Goal: Transaction & Acquisition: Purchase product/service

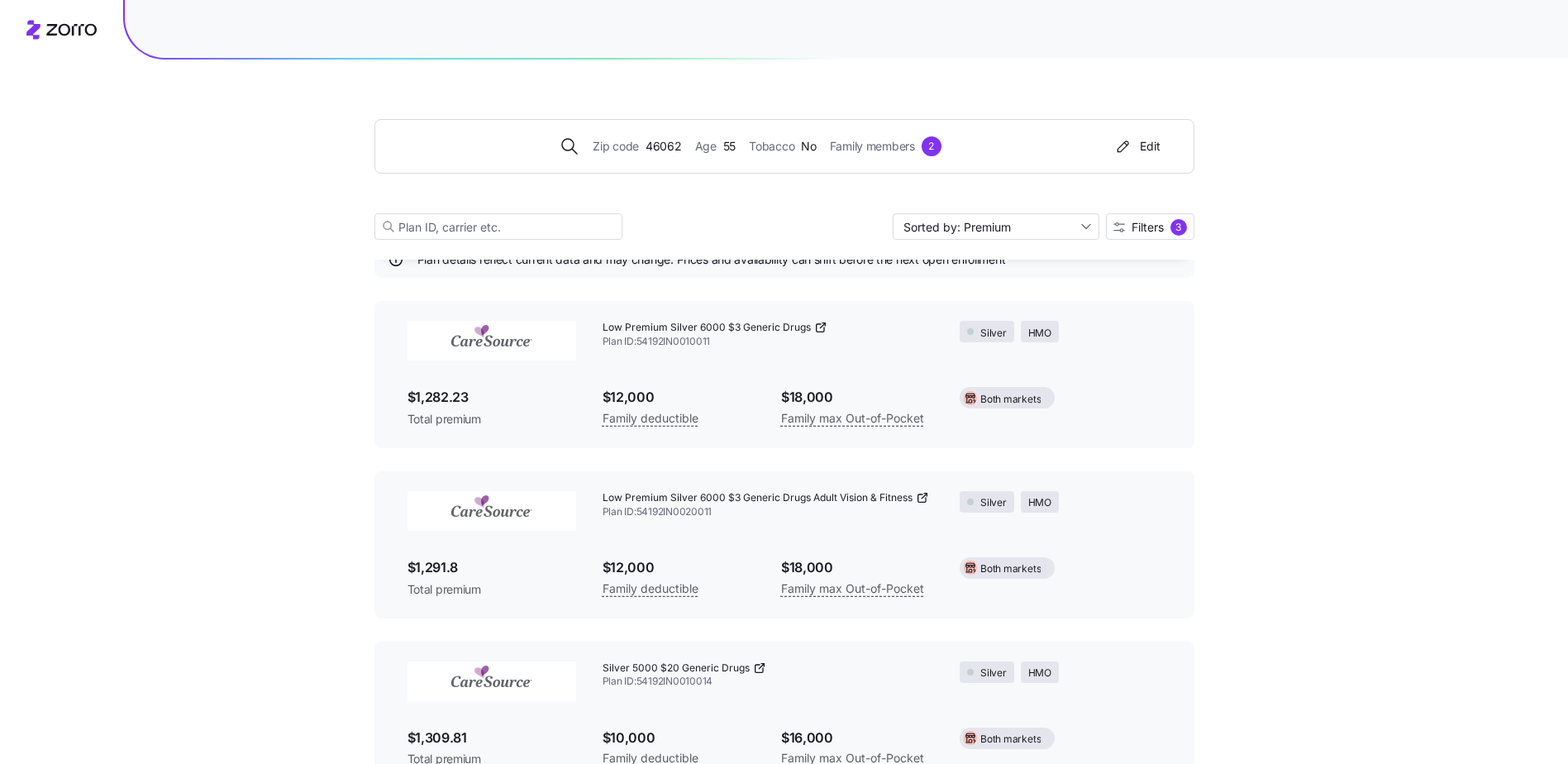
scroll to position [59, 0]
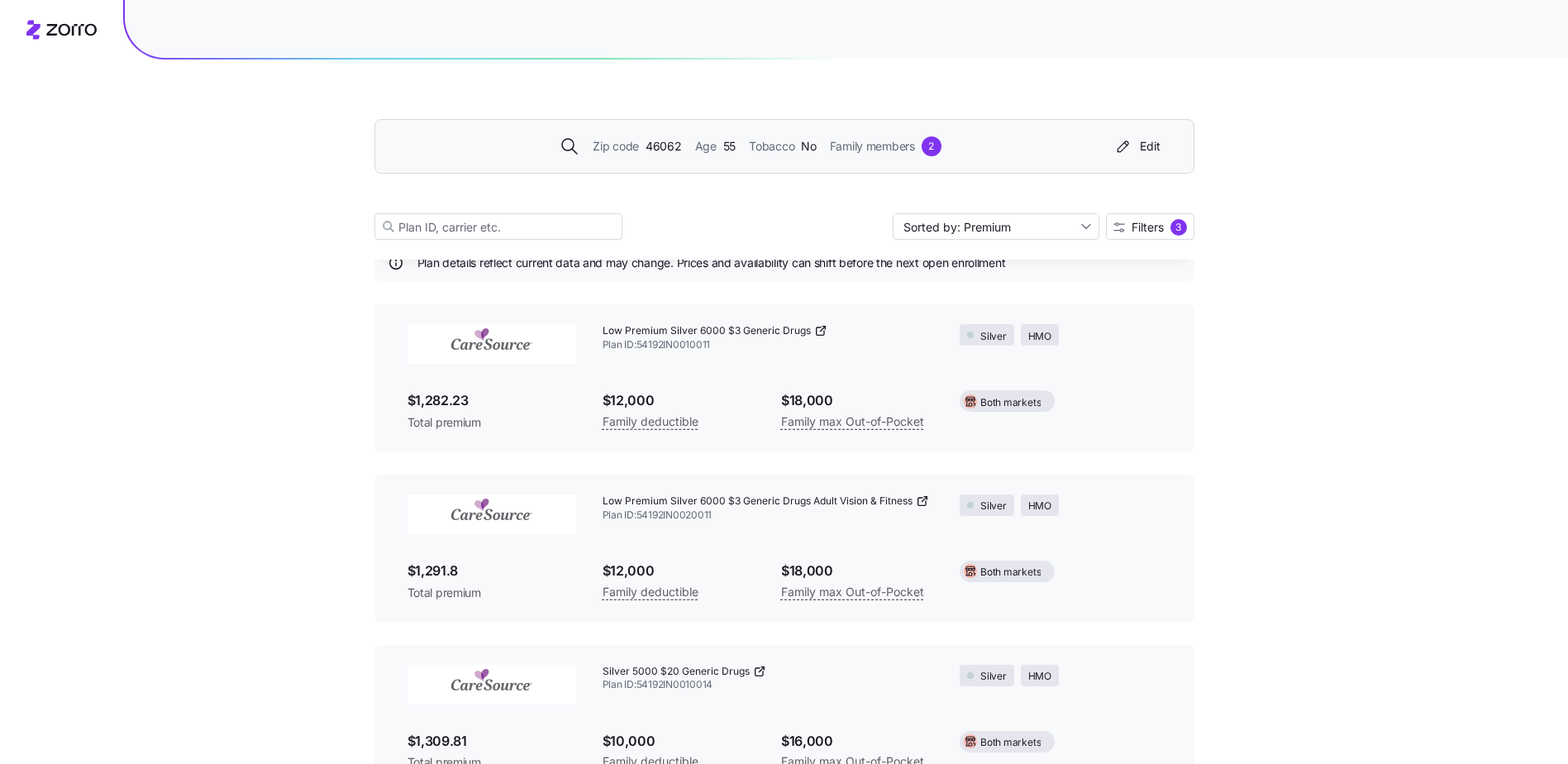
click at [666, 142] on span "46062" at bounding box center [664, 145] width 37 height 18
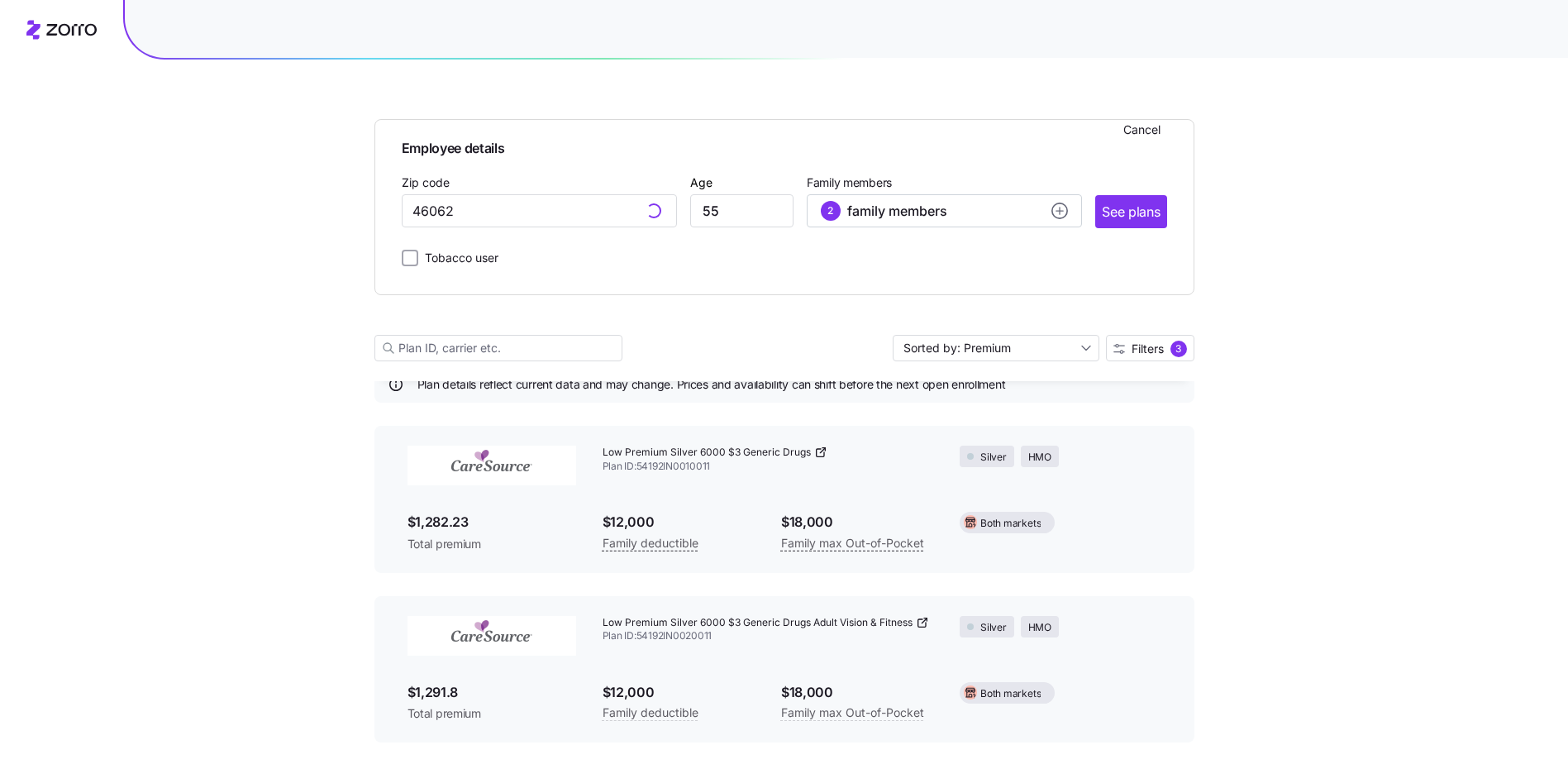
scroll to position [180, 0]
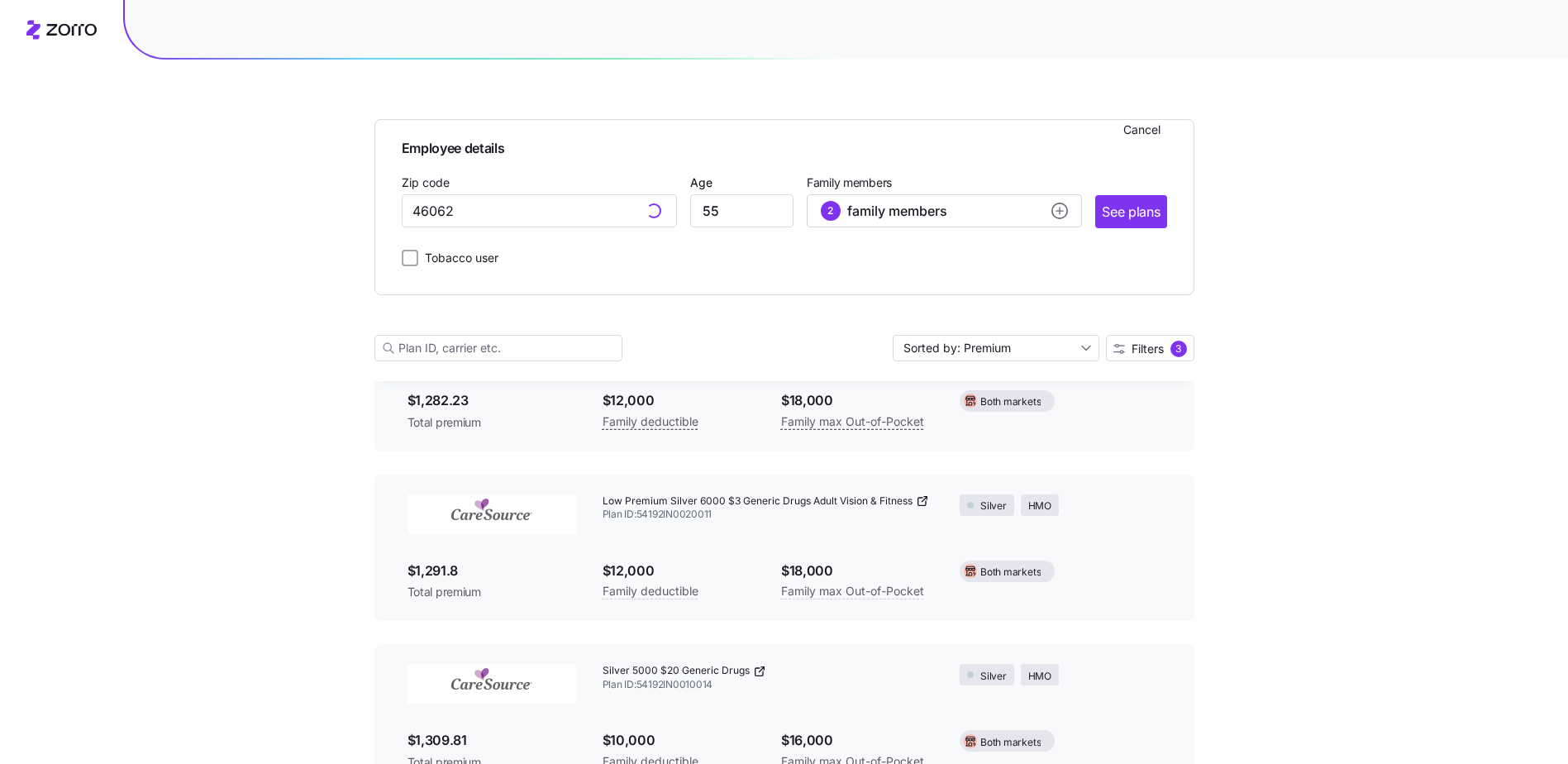
type input "46062, [GEOGRAPHIC_DATA], [GEOGRAPHIC_DATA]"
click at [737, 221] on input "55" at bounding box center [742, 211] width 103 height 33
drag, startPoint x: 727, startPoint y: 207, endPoint x: 667, endPoint y: 208, distance: 60.0
click at [668, 208] on div "Zip code 46062, [GEOGRAPHIC_DATA], [GEOGRAPHIC_DATA] Age [DEMOGRAPHIC_DATA] Fam…" at bounding box center [784, 199] width 766 height 56
type input "42"
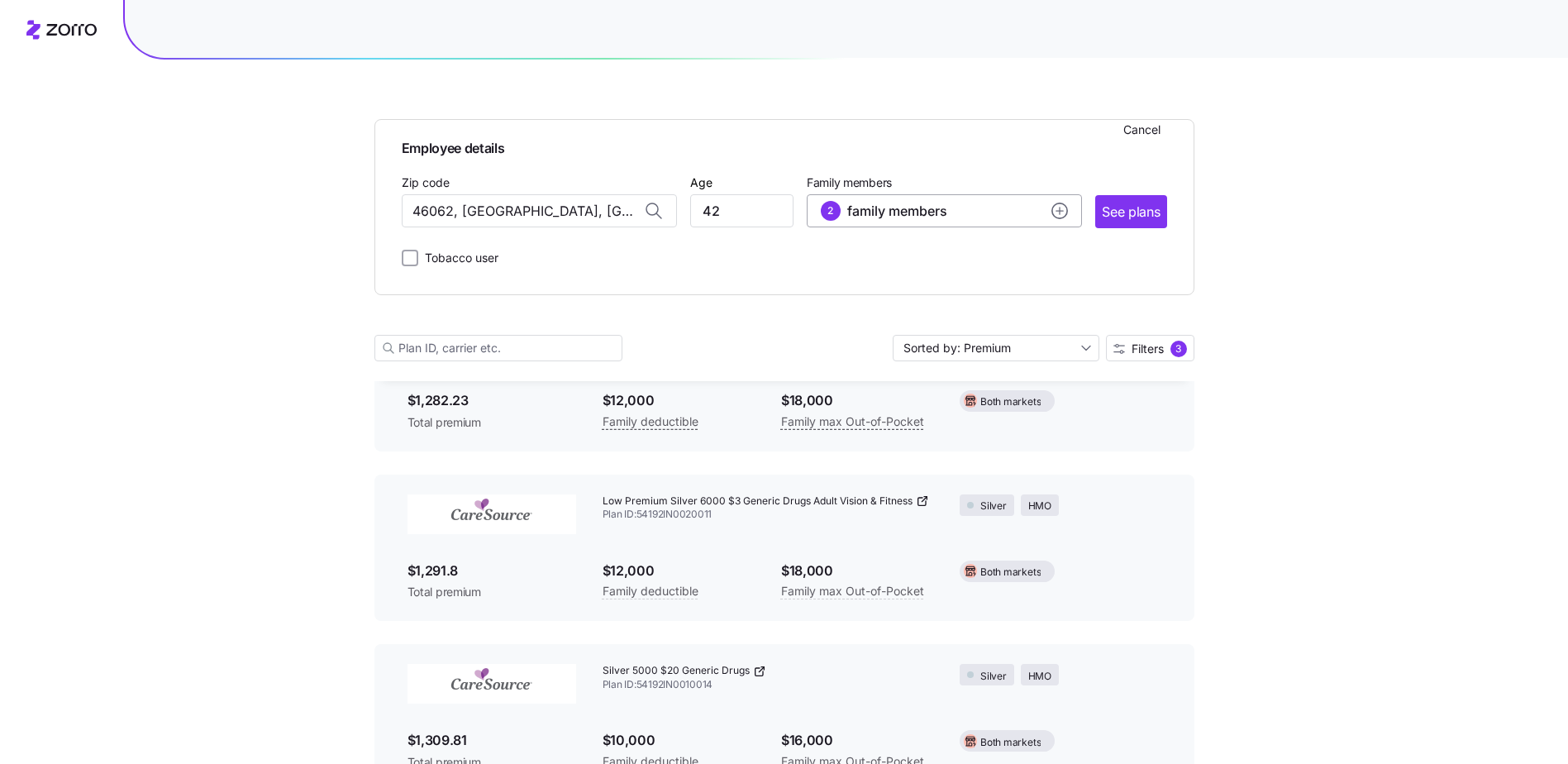
click at [887, 213] on span "family members" at bounding box center [898, 211] width 100 height 20
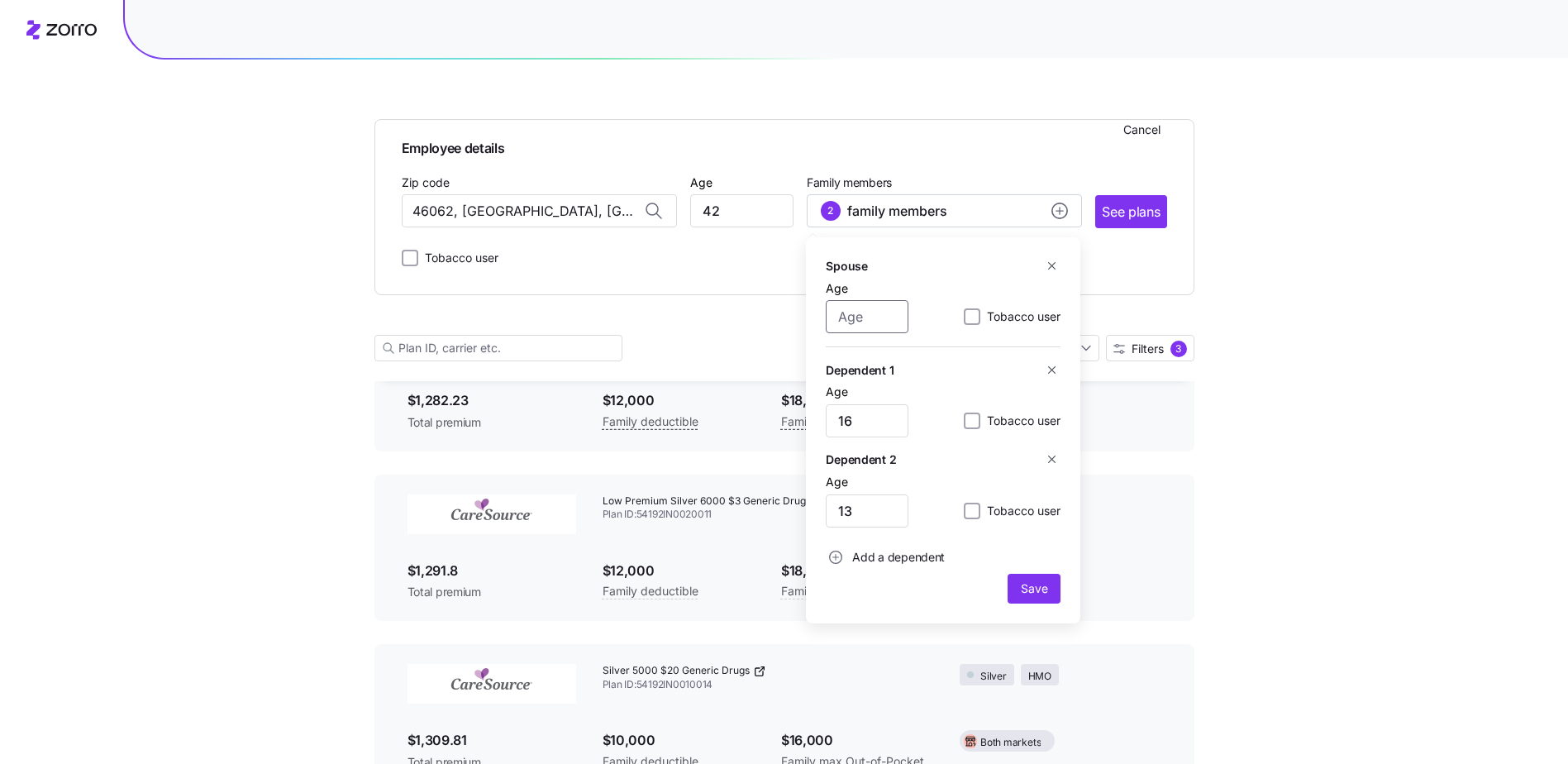
click at [862, 312] on input "Age" at bounding box center [867, 317] width 83 height 33
type input "35"
drag, startPoint x: 878, startPoint y: 421, endPoint x: 814, endPoint y: 422, distance: 64.0
click at [814, 422] on div "Spouse Age [DEMOGRAPHIC_DATA] Tobacco user Dependent 1 Age [DEMOGRAPHIC_DATA] T…" at bounding box center [943, 430] width 274 height 386
type input "12"
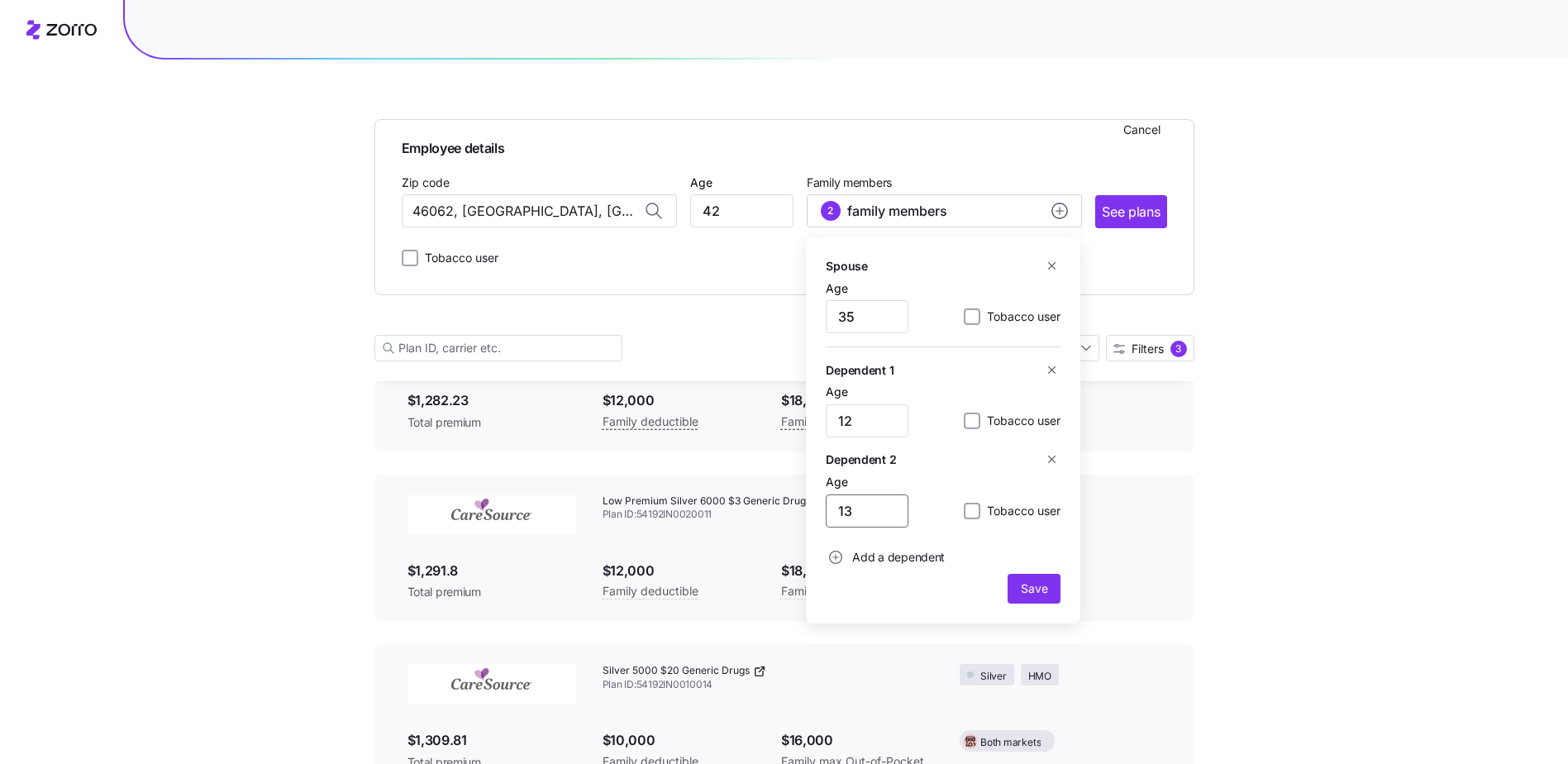
drag, startPoint x: 865, startPoint y: 507, endPoint x: 796, endPoint y: 515, distance: 69.5
type input "8"
click at [899, 553] on span "Add a dependent" at bounding box center [899, 557] width 92 height 16
click at [859, 596] on input "Age" at bounding box center [867, 600] width 83 height 33
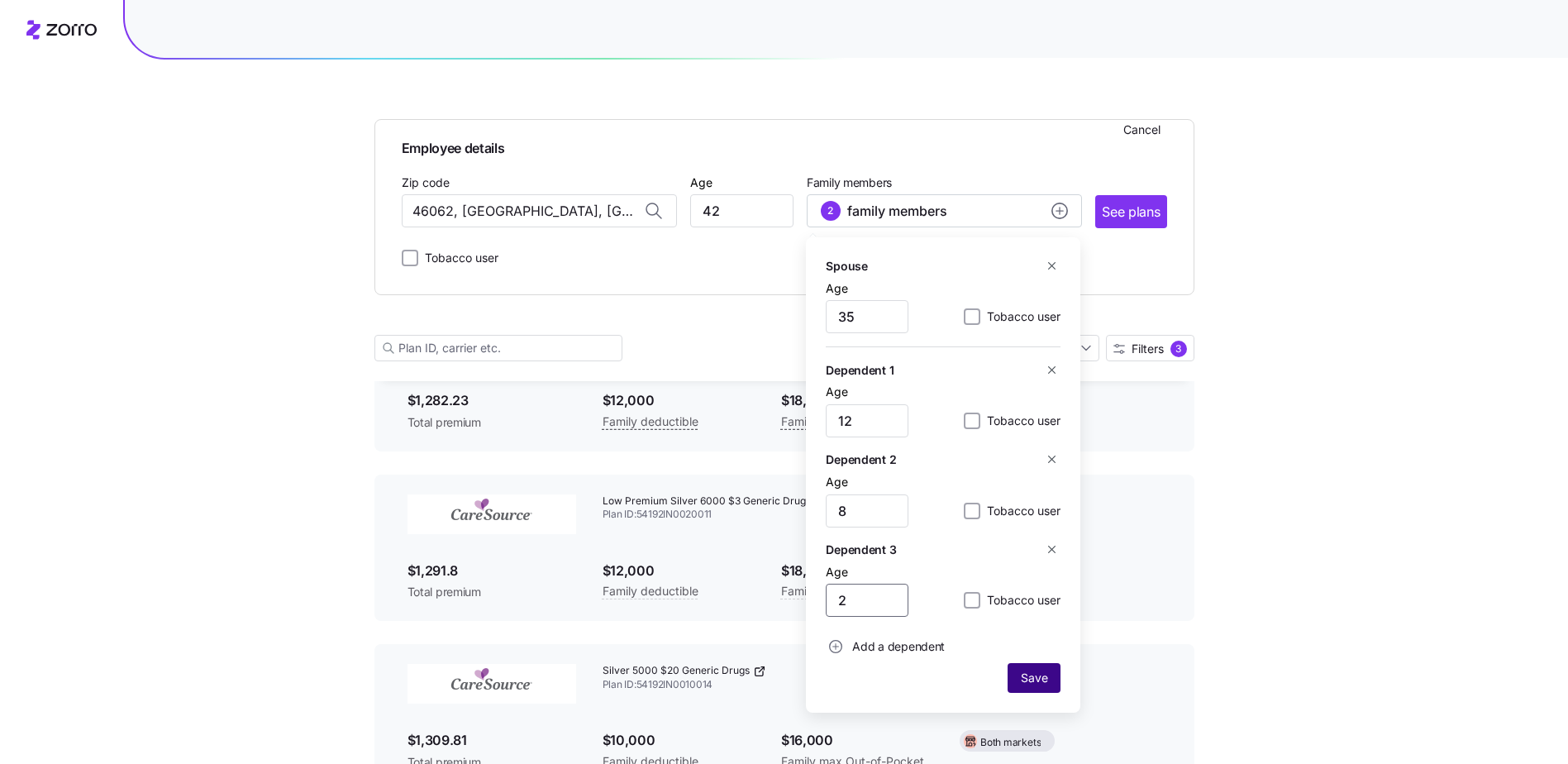
type input "2"
click at [1034, 670] on button "Save" at bounding box center [1033, 677] width 53 height 30
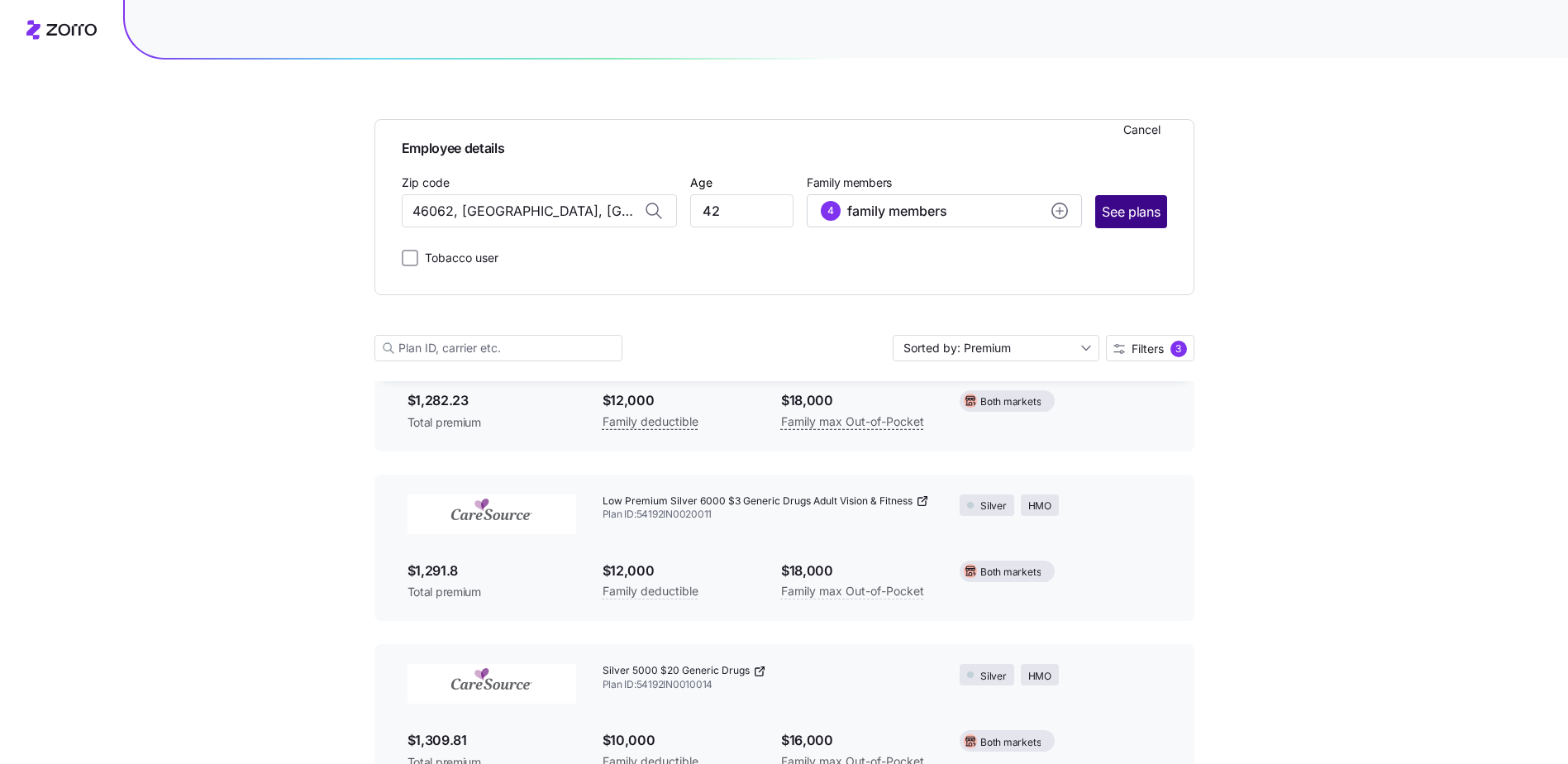
click at [1128, 212] on span "See plans" at bounding box center [1131, 211] width 58 height 20
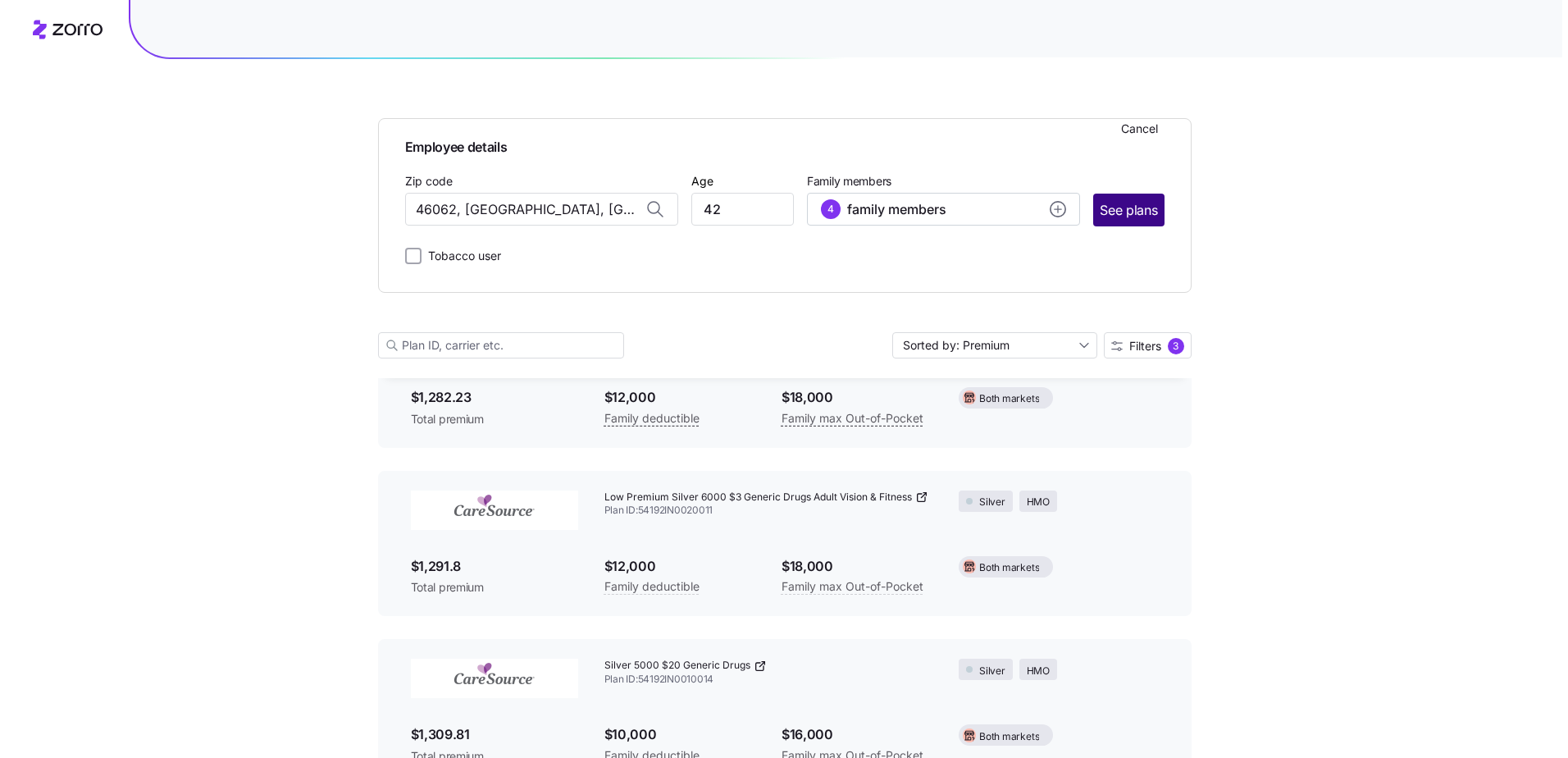
scroll to position [0, 0]
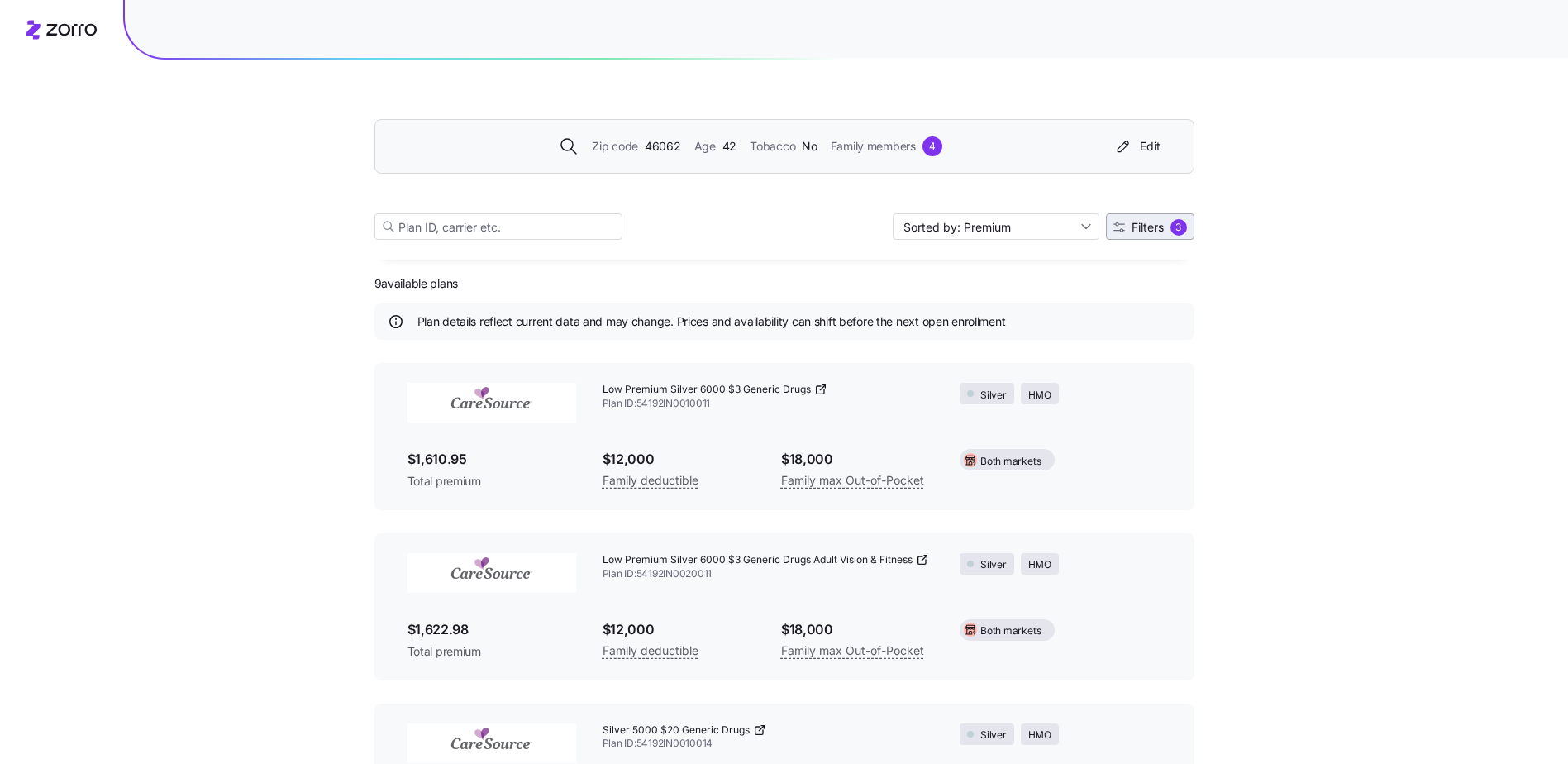
click at [1136, 224] on span "Filters" at bounding box center [1147, 227] width 32 height 12
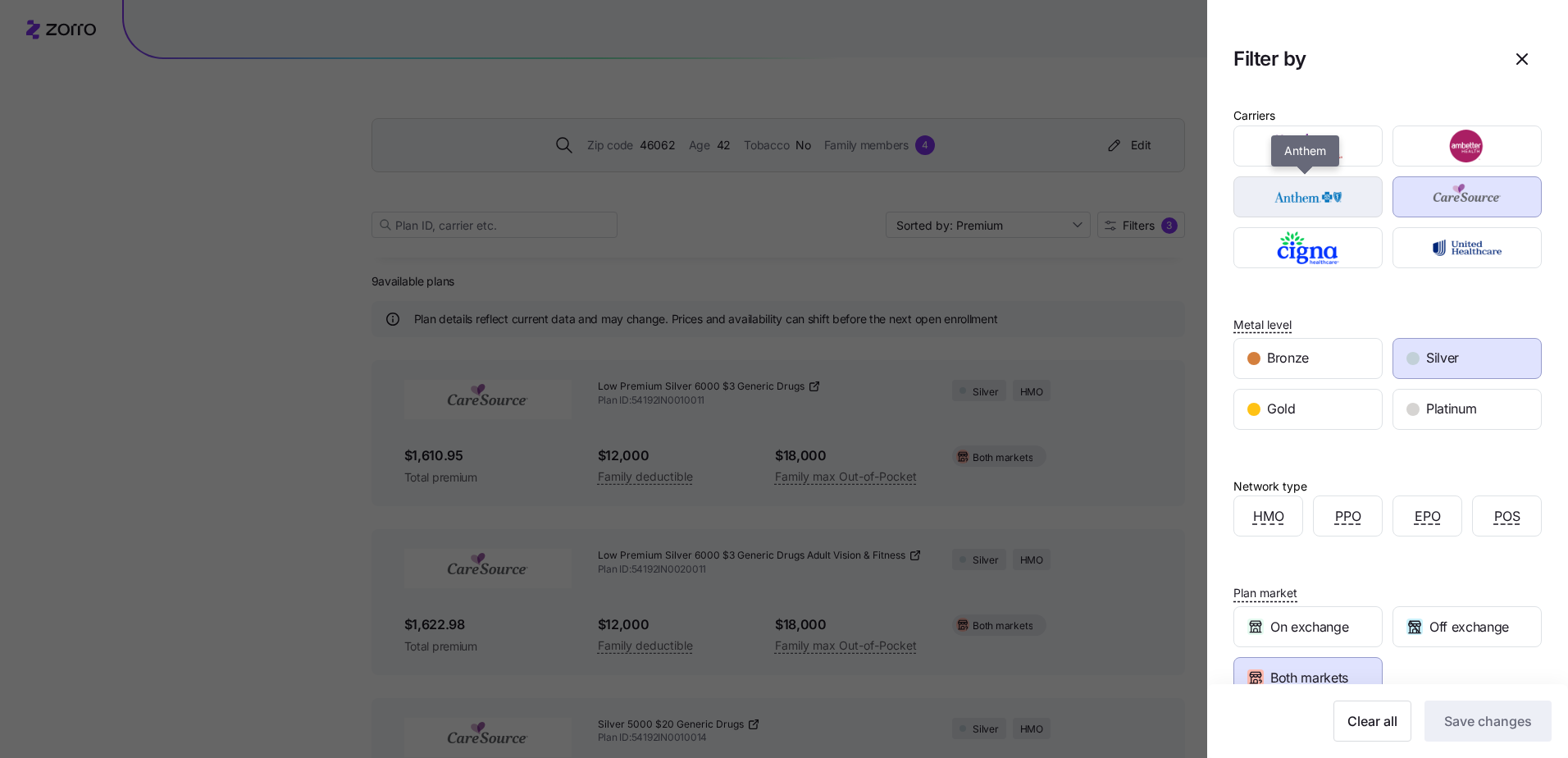
click at [1321, 198] on img "button" at bounding box center [1308, 197] width 120 height 32
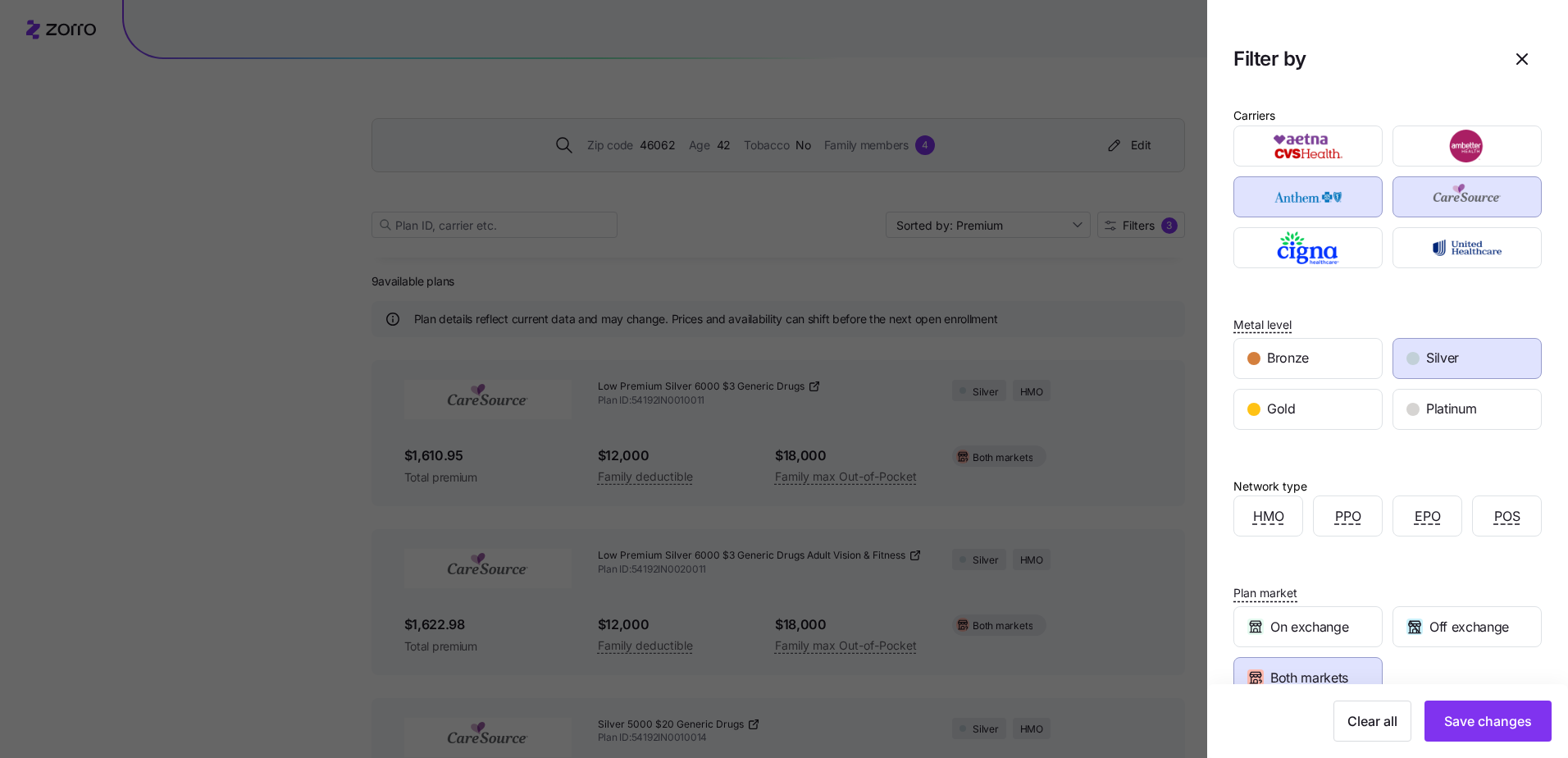
click at [1442, 357] on span "Silver" at bounding box center [1442, 357] width 32 height 20
click at [1338, 676] on span "Both markets" at bounding box center [1309, 678] width 78 height 20
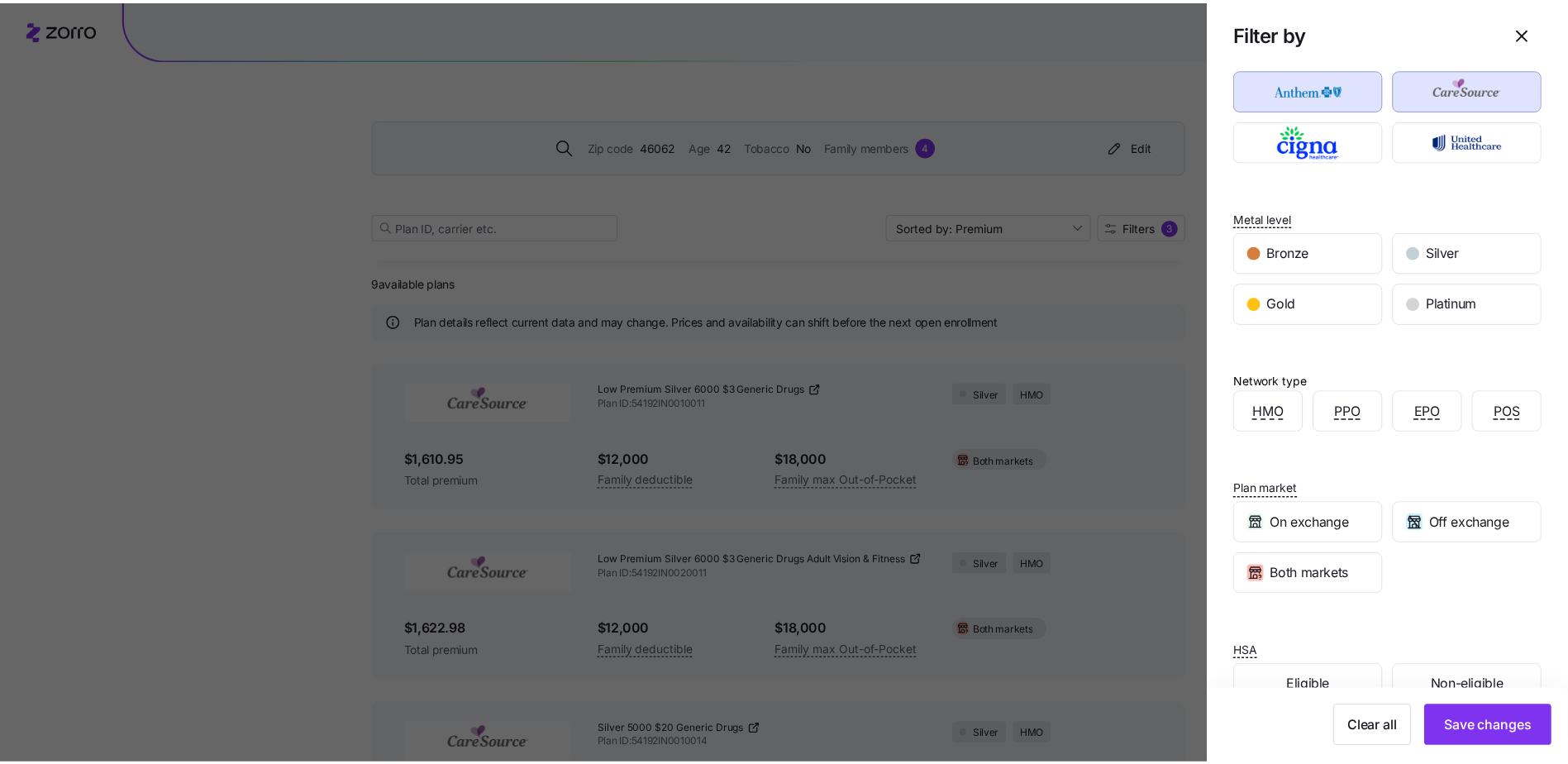
scroll to position [152, 0]
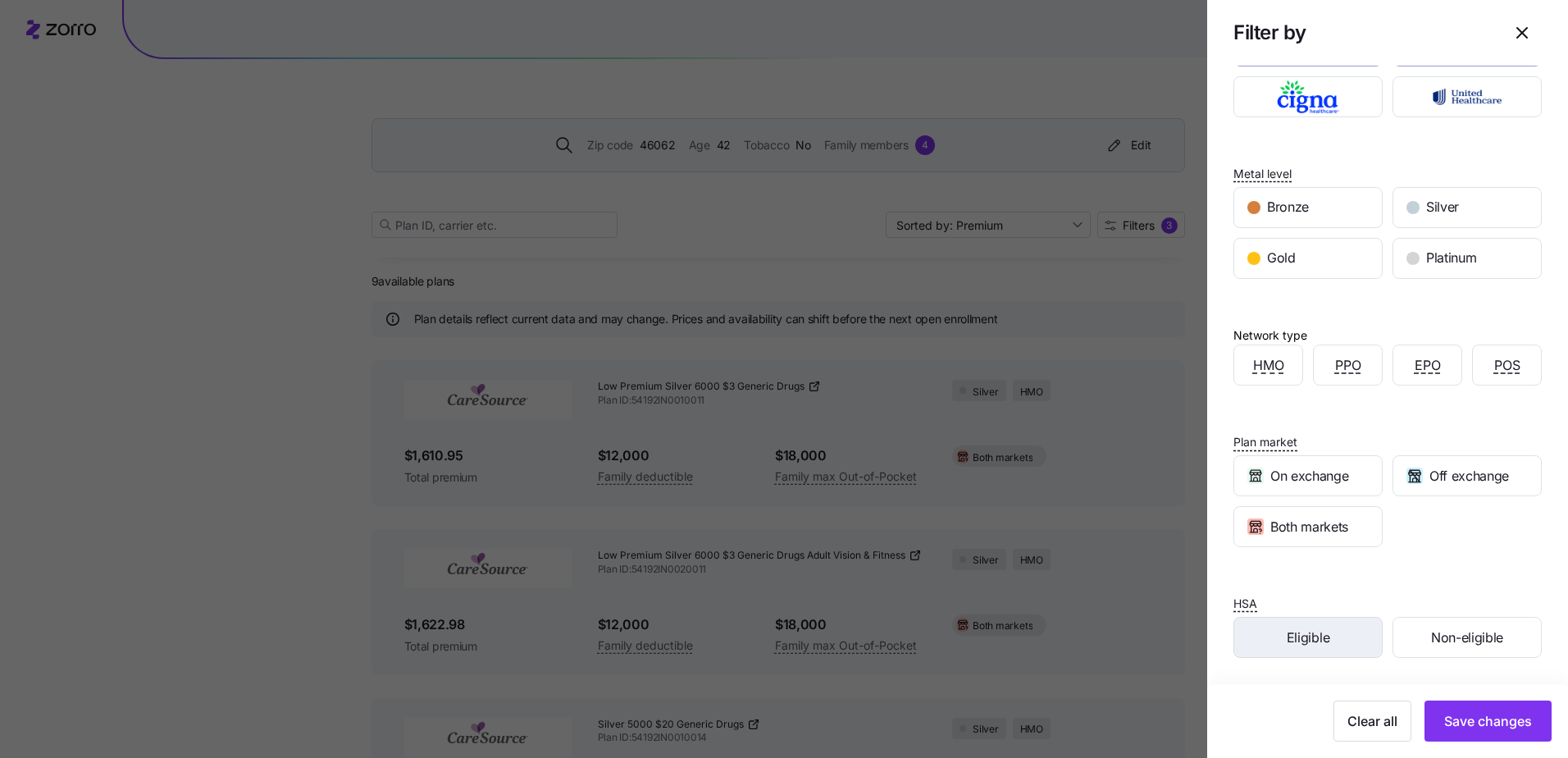
click at [1316, 647] on span "Eligible" at bounding box center [1307, 637] width 43 height 20
click at [1454, 724] on span "Save changes" at bounding box center [1488, 721] width 88 height 20
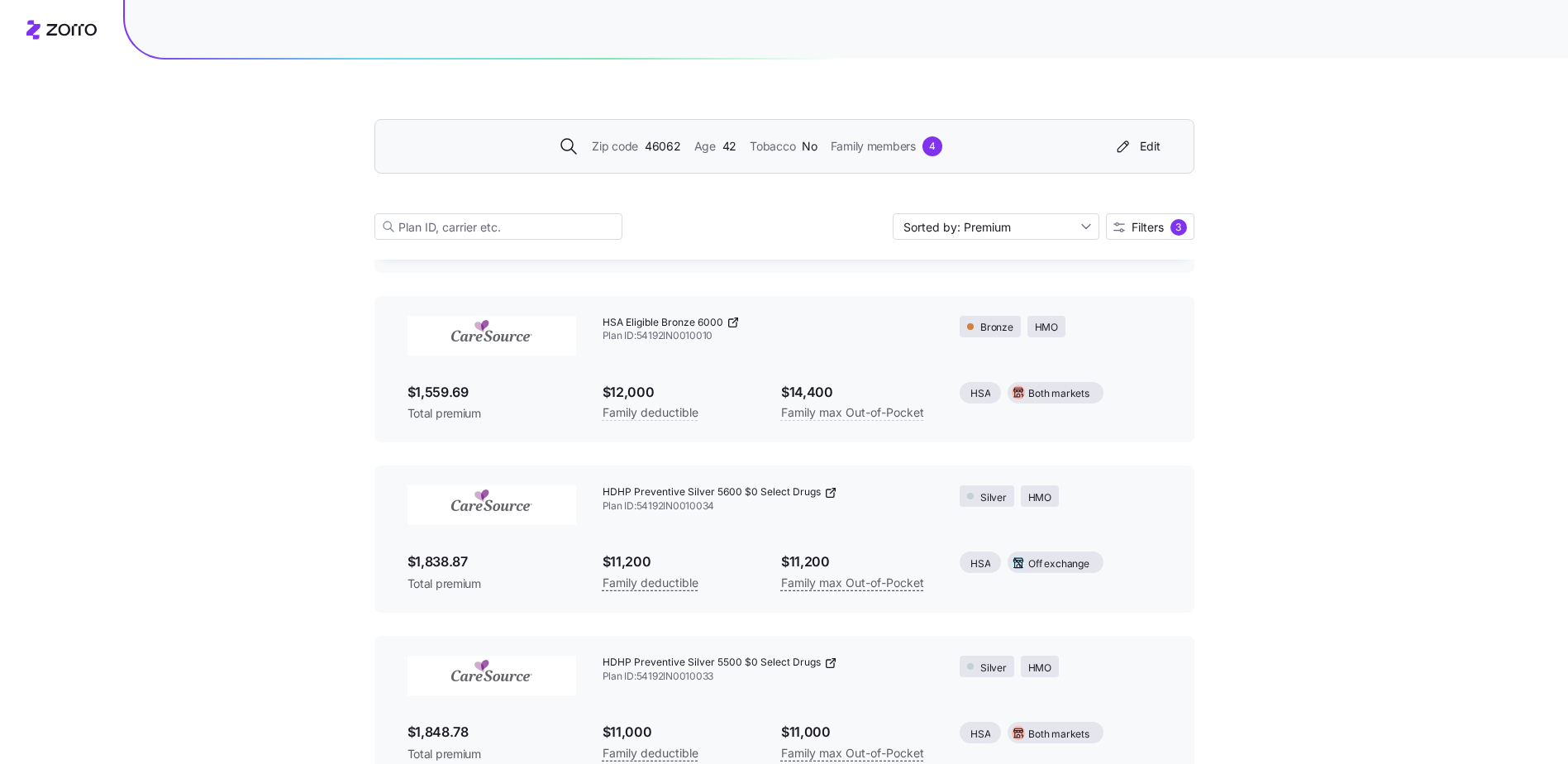
scroll to position [450, 0]
